Goal: Navigation & Orientation: Find specific page/section

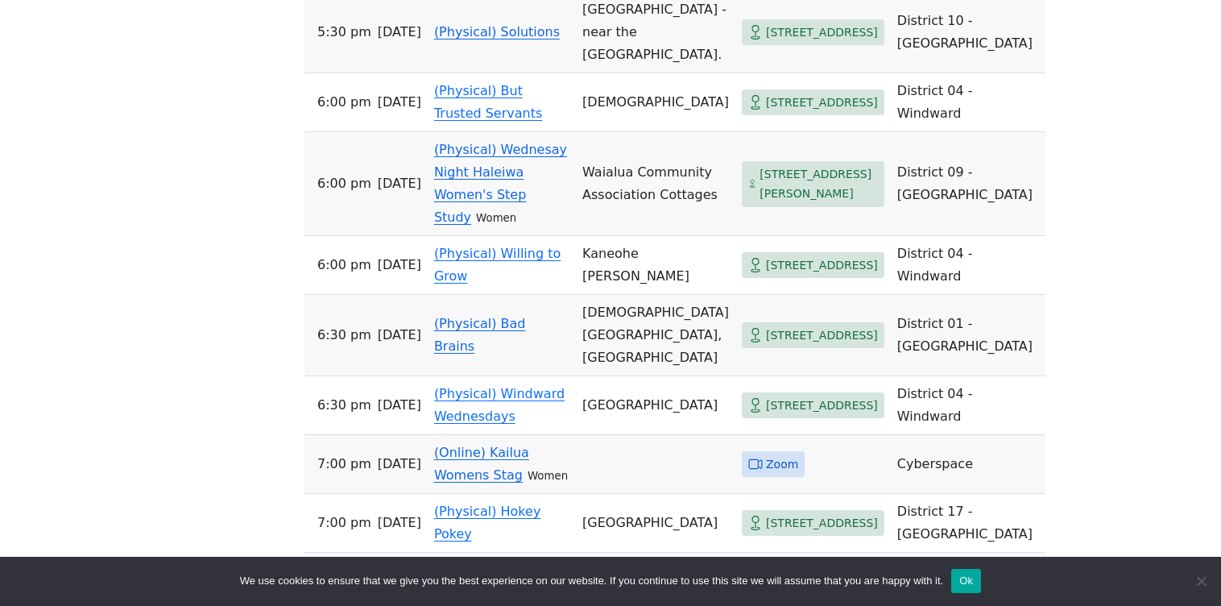
scroll to position [886, 0]
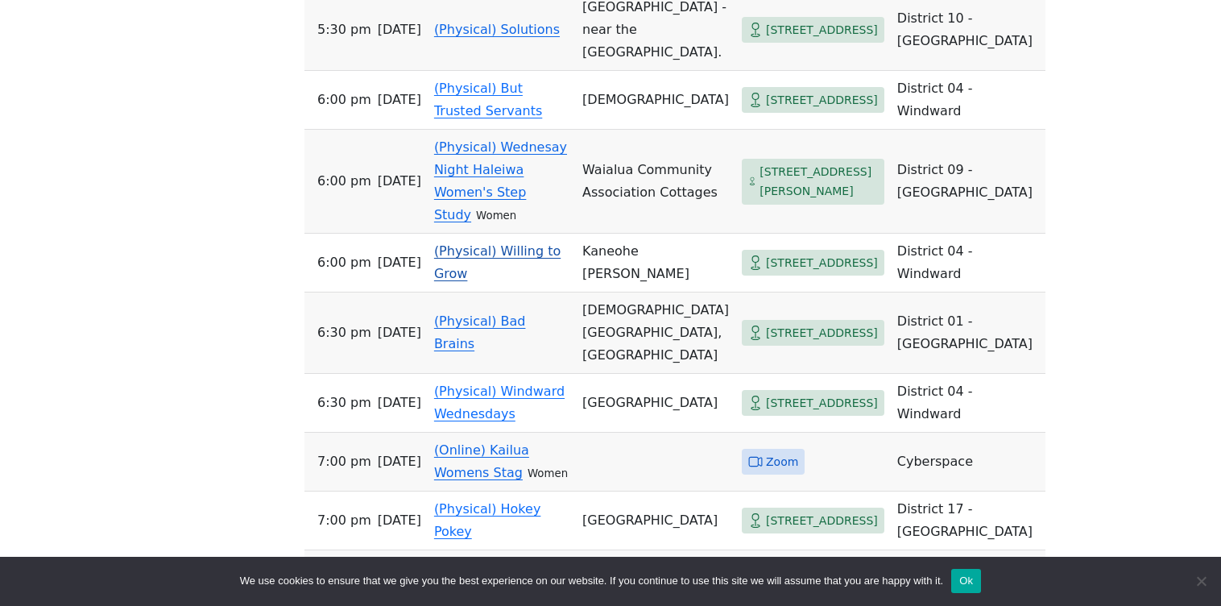
click at [766, 273] on span "[STREET_ADDRESS]" at bounding box center [822, 263] width 112 height 20
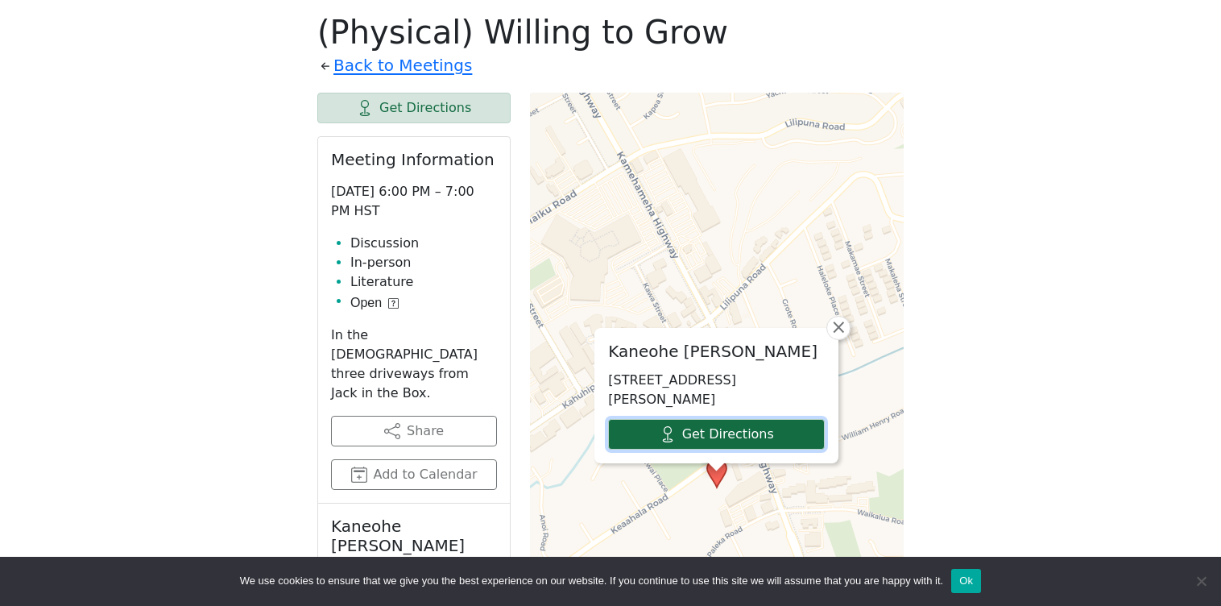
click at [732, 449] on link "Get Directions" at bounding box center [716, 434] width 217 height 31
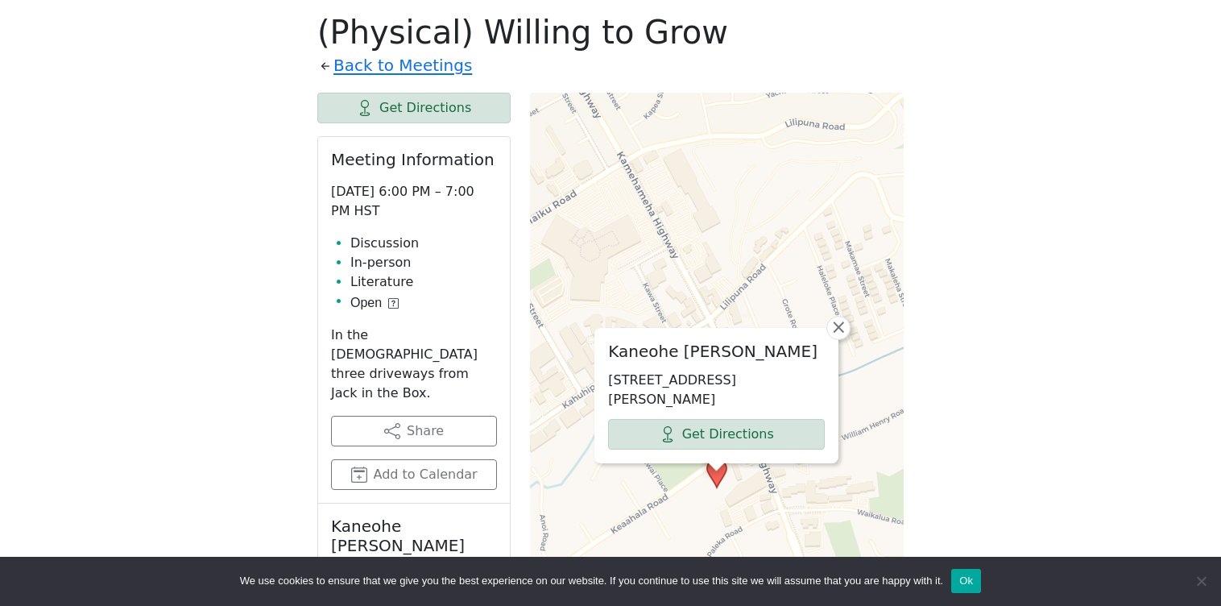
scroll to position [886, 0]
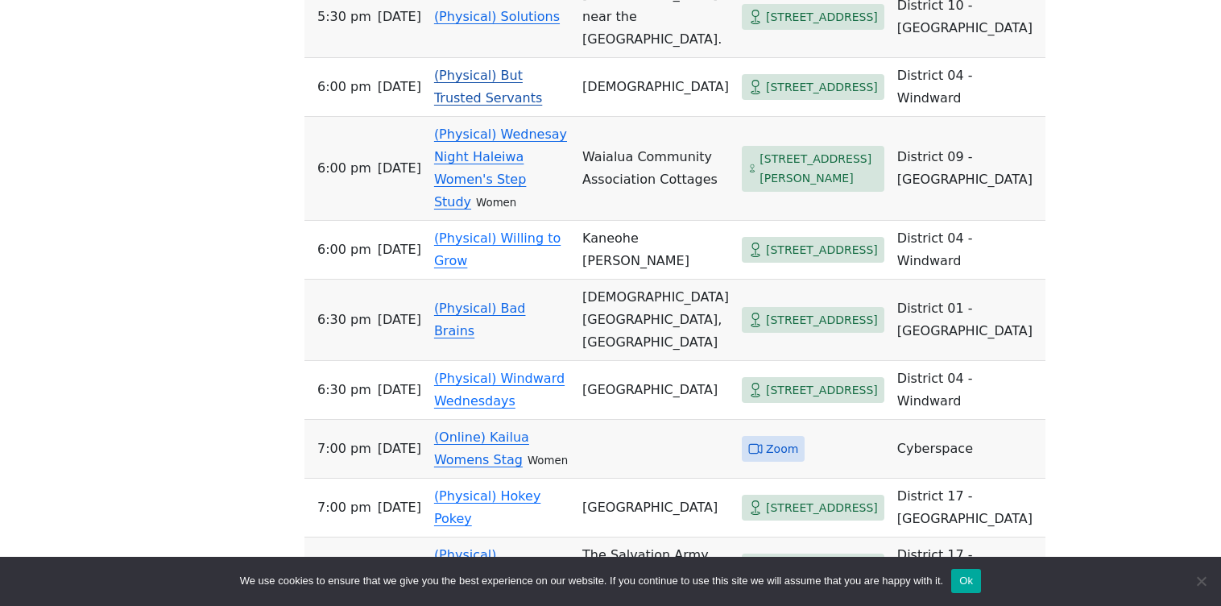
click at [689, 196] on td "Waialua Community Association Cottages" at bounding box center [655, 169] width 159 height 104
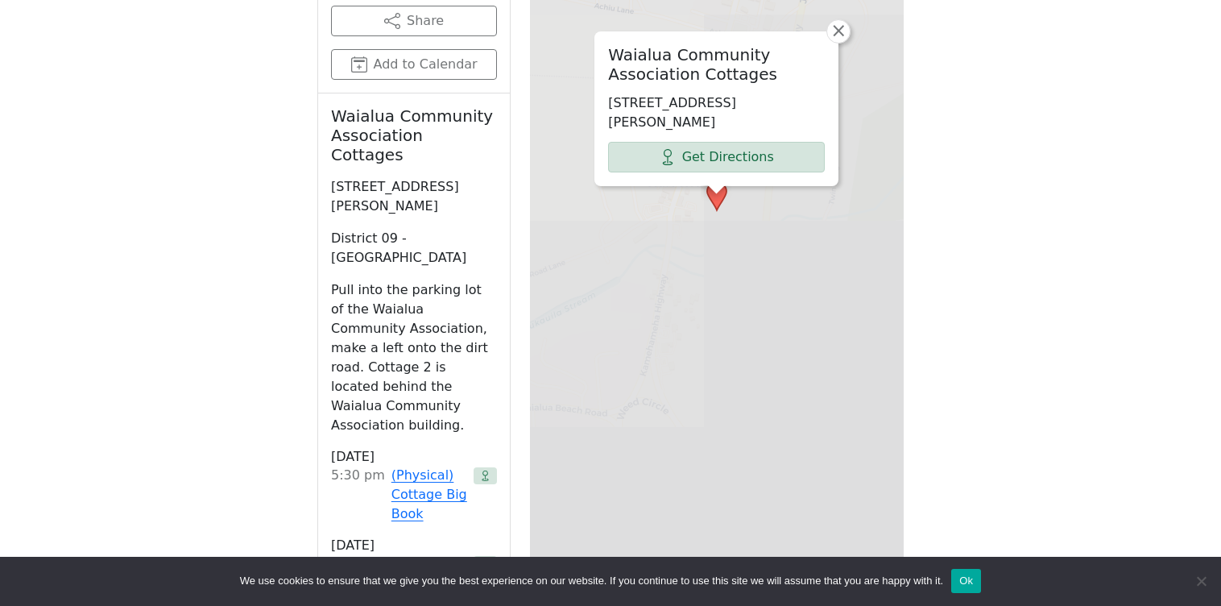
scroll to position [561, 0]
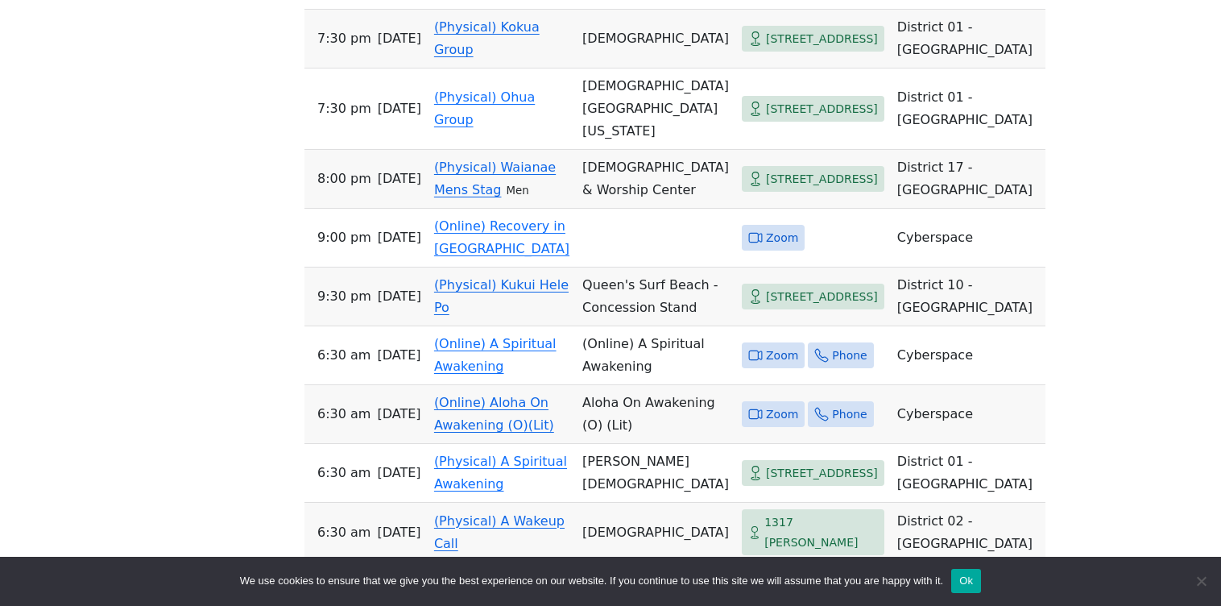
scroll to position [1731, 0]
click at [766, 188] on span "[STREET_ADDRESS]" at bounding box center [822, 178] width 112 height 20
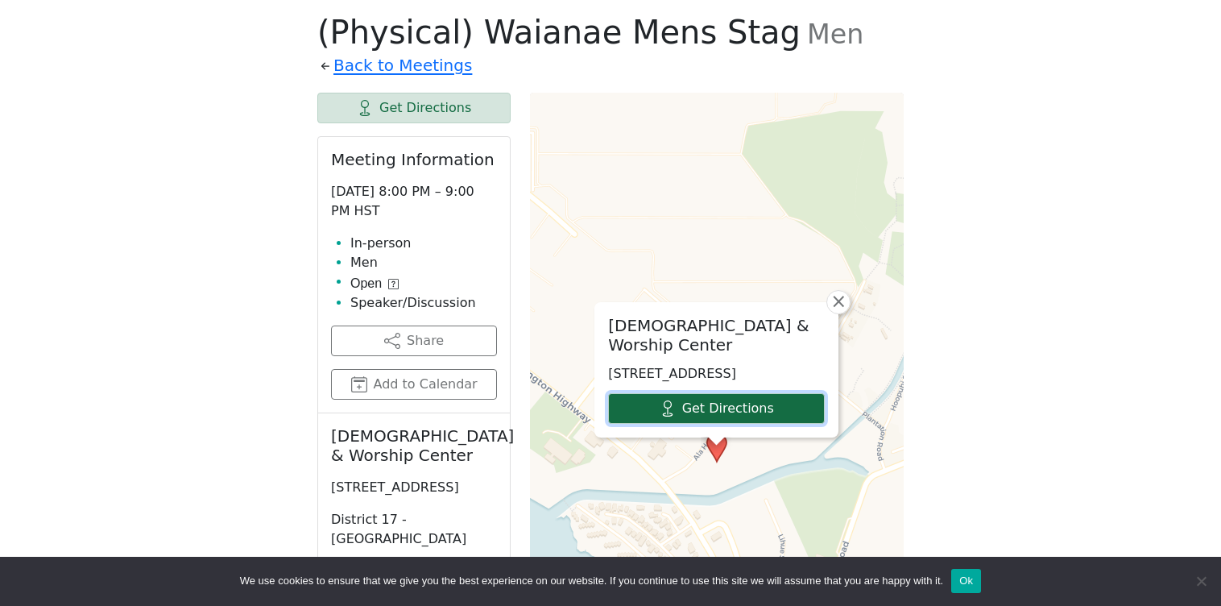
click at [734, 420] on link "Get Directions" at bounding box center [716, 408] width 217 height 31
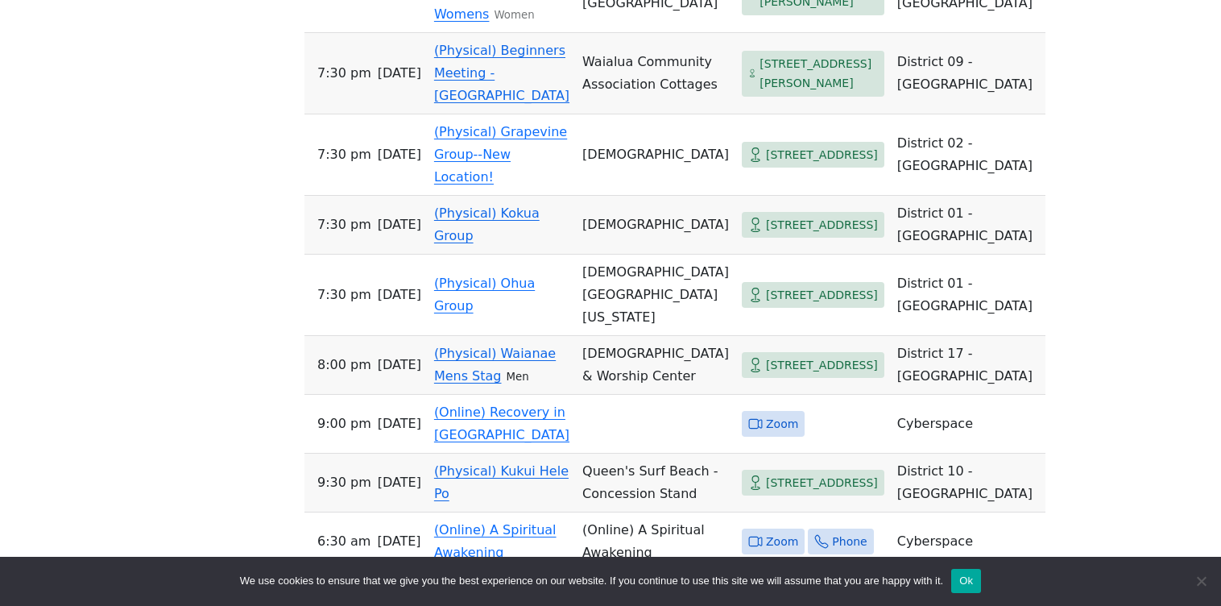
scroll to position [1068, 0]
